Goal: Find specific page/section: Find specific page/section

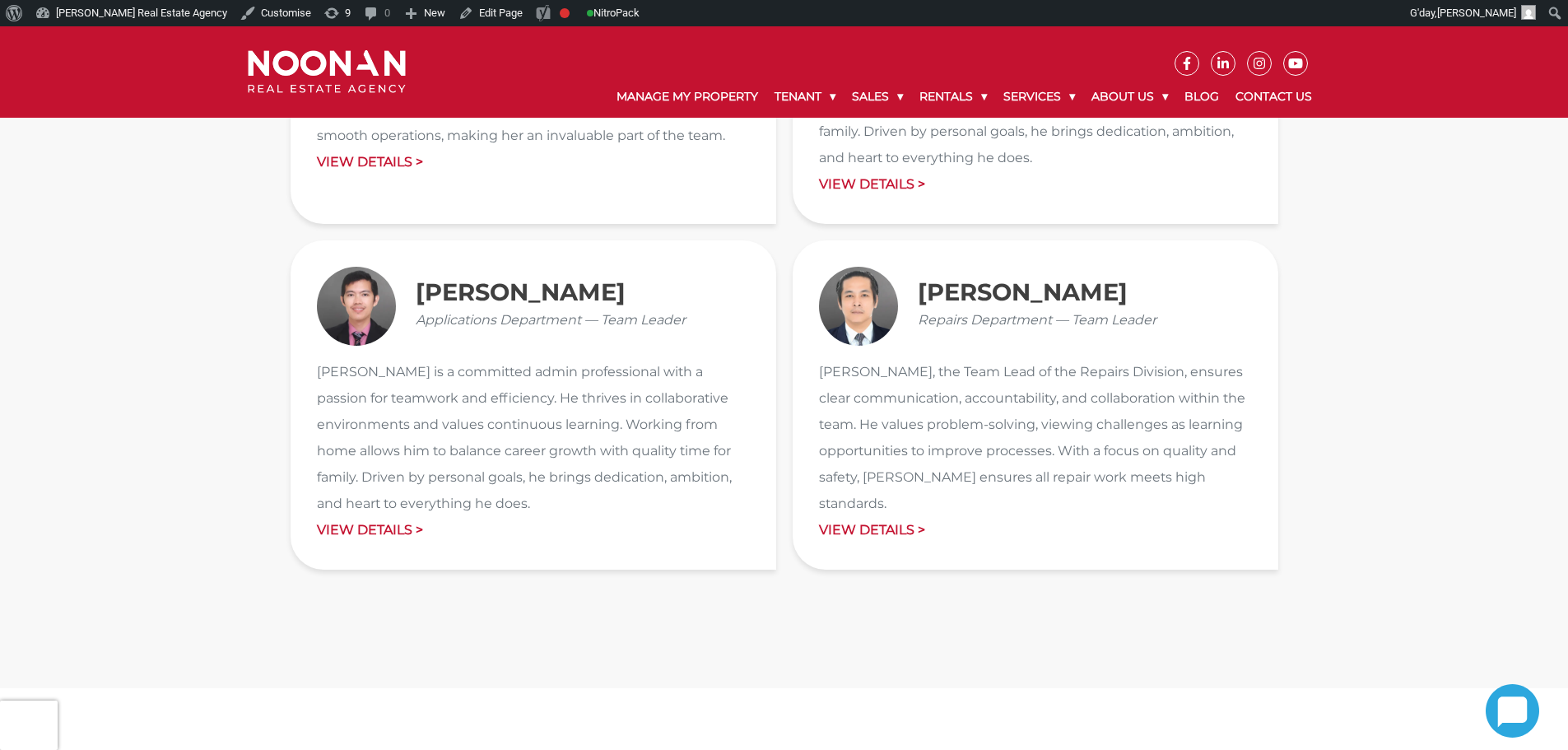
scroll to position [2470, 0]
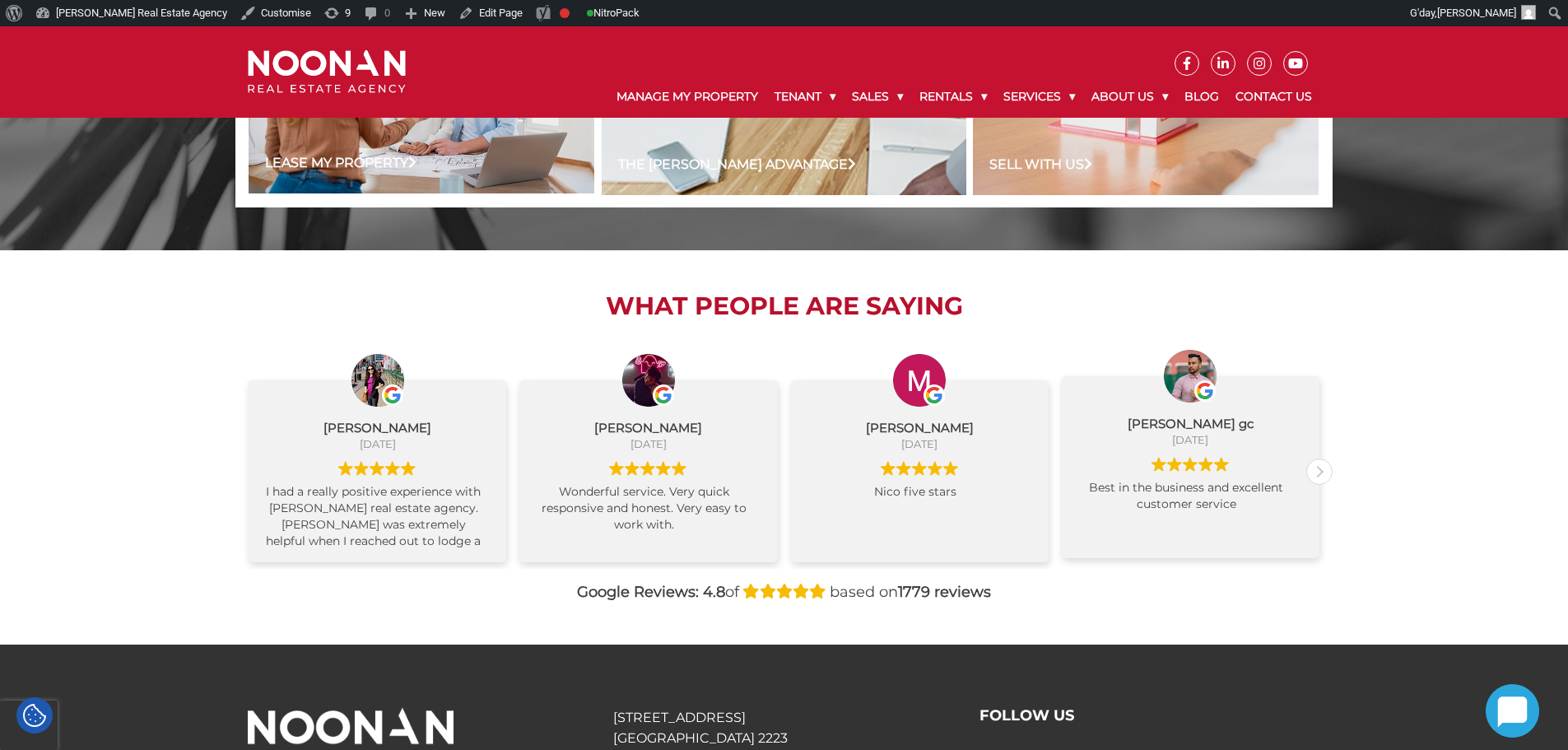
scroll to position [1706, 0]
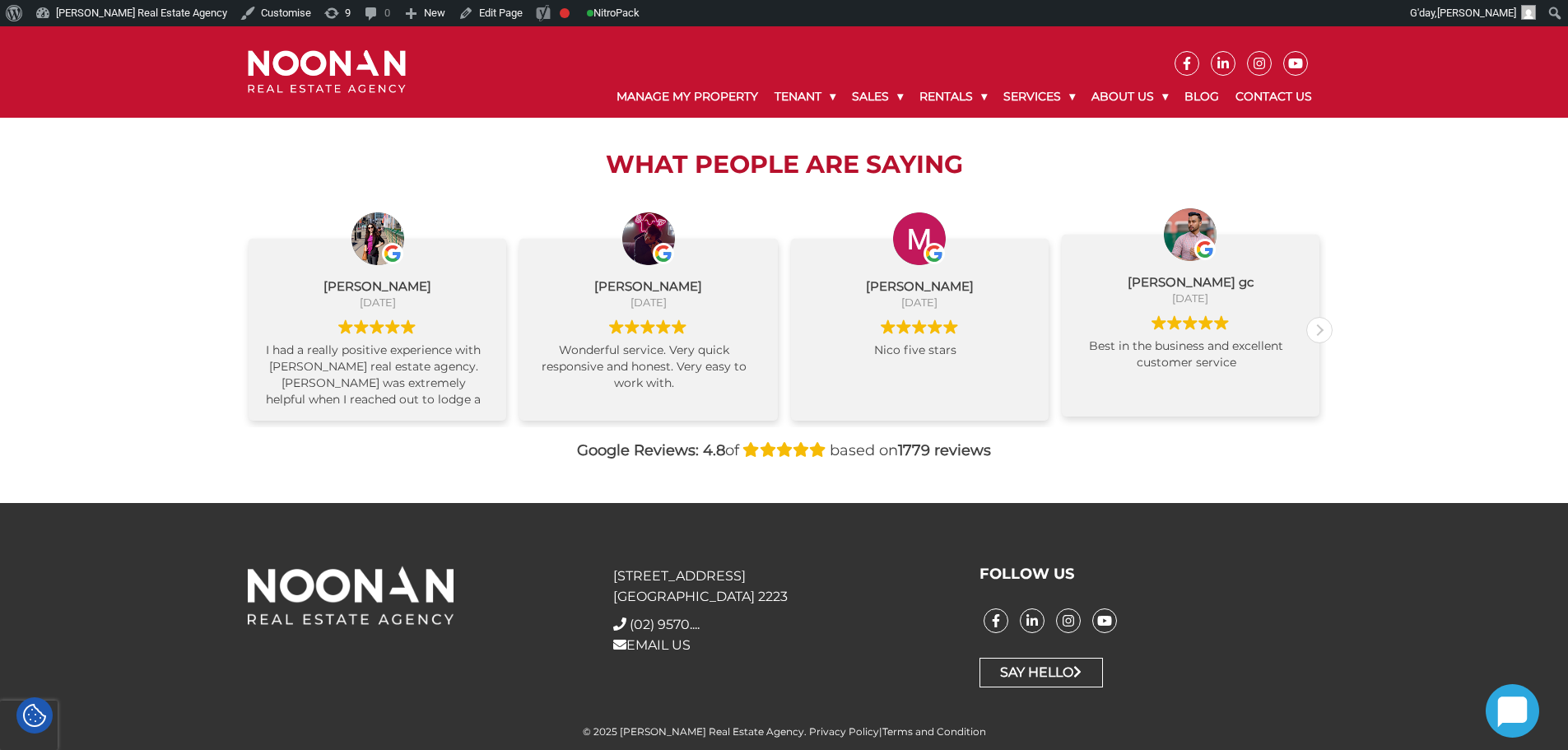
click at [1062, 272] on div "ishwor gc August 22, 2025 Best in the business and excellent customer service" at bounding box center [1190, 325] width 257 height 181
click at [1268, 471] on div "What People are Saying Zuby Ali August 25, 2025 I had a really positive experie…" at bounding box center [784, 305] width 1097 height 394
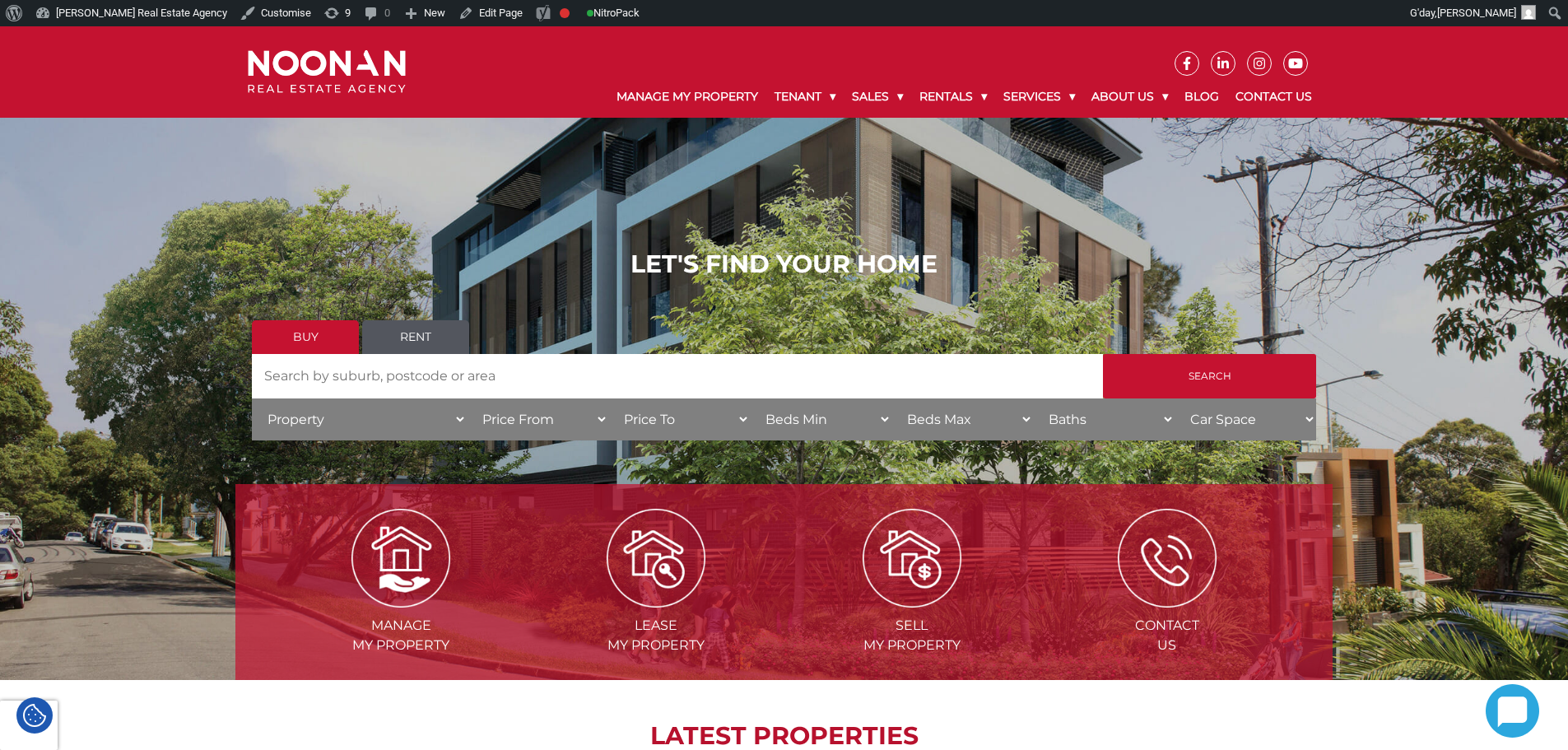
scroll to position [0, 0]
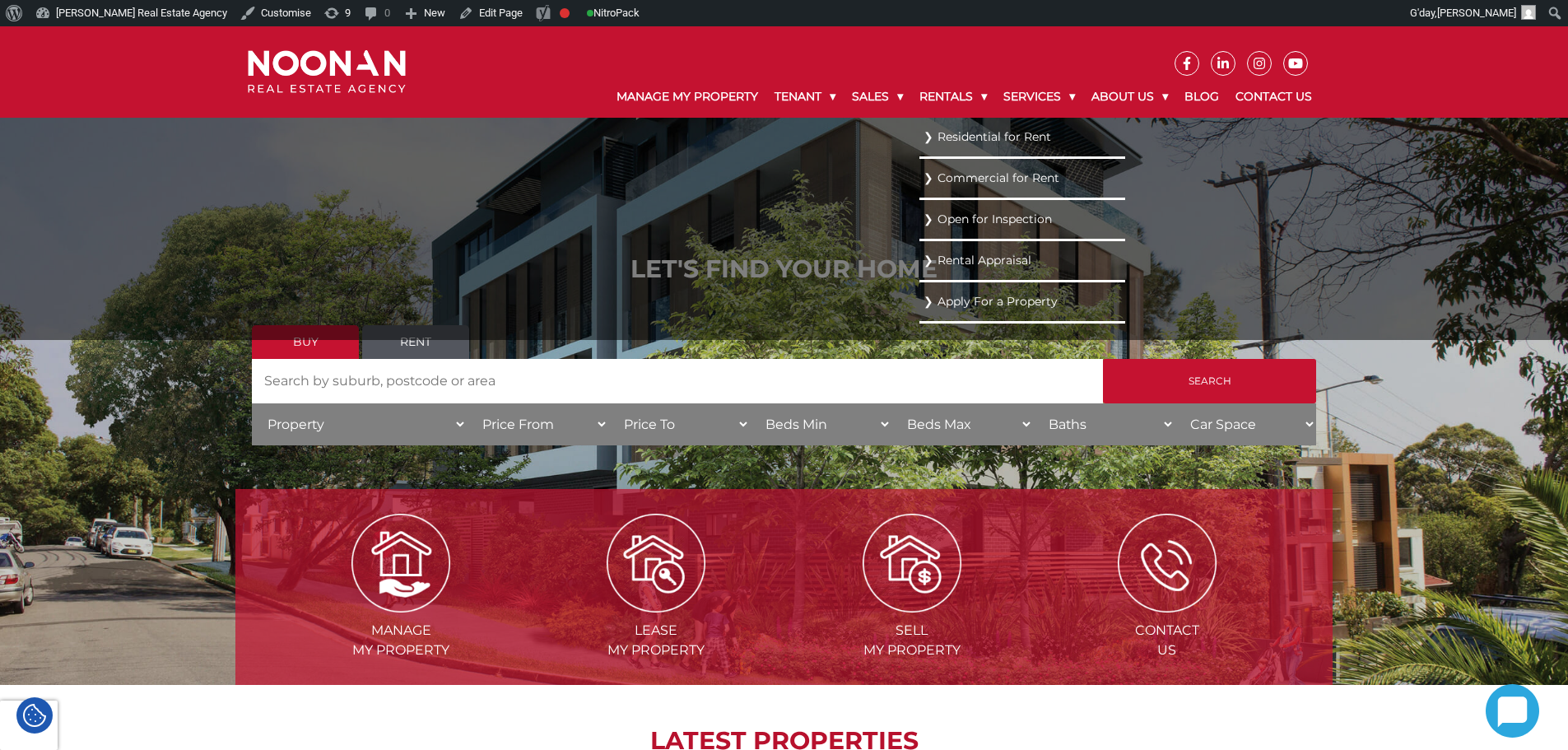
click at [952, 133] on link "Residential for Rent" at bounding box center [1022, 136] width 198 height 23
